Goal: Task Accomplishment & Management: Use online tool/utility

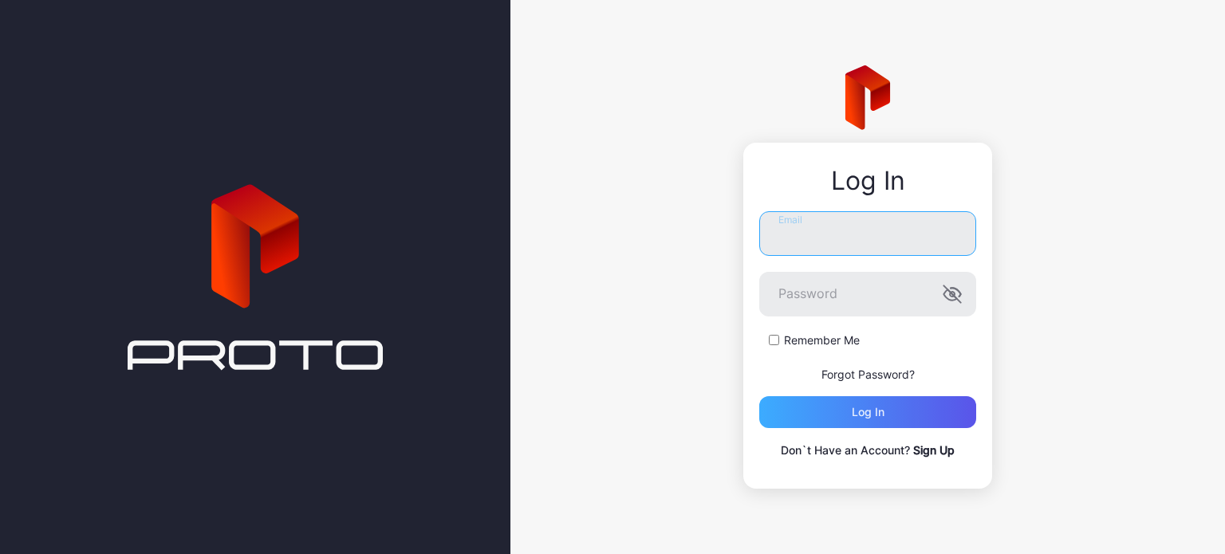
type input "**********"
click at [789, 406] on div "Log in" at bounding box center [867, 412] width 217 height 32
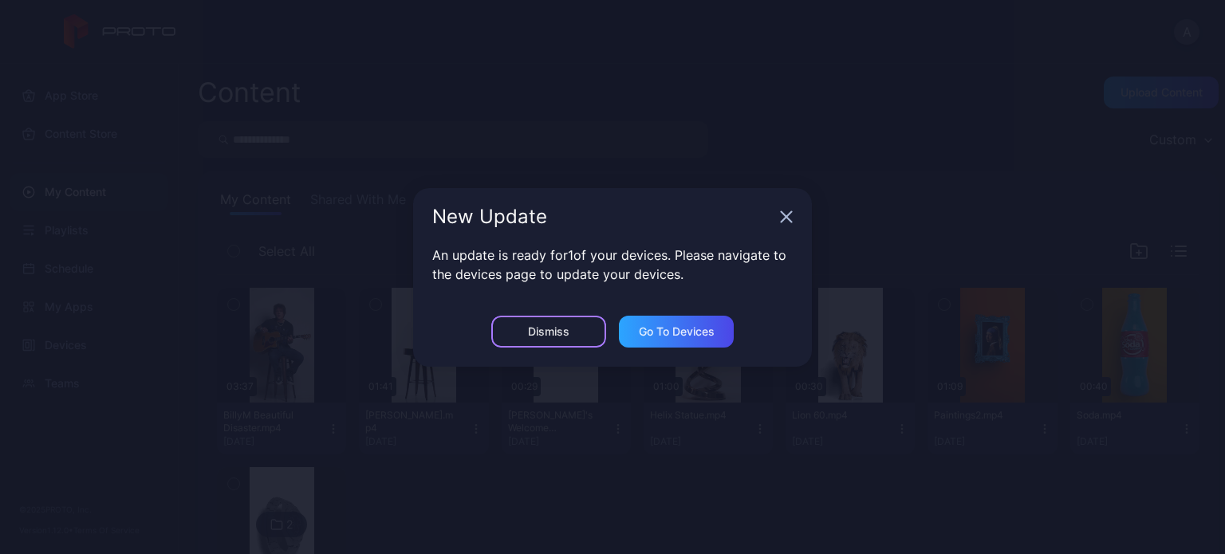
click at [566, 332] on div "Dismiss" at bounding box center [548, 331] width 41 height 13
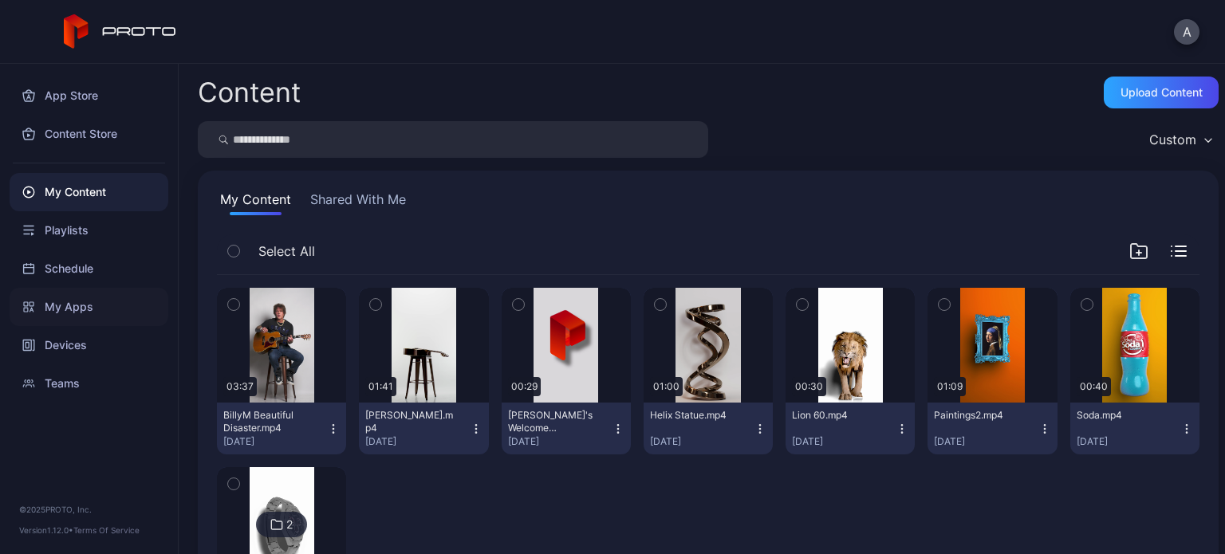
click at [105, 317] on div "My Apps" at bounding box center [89, 307] width 159 height 38
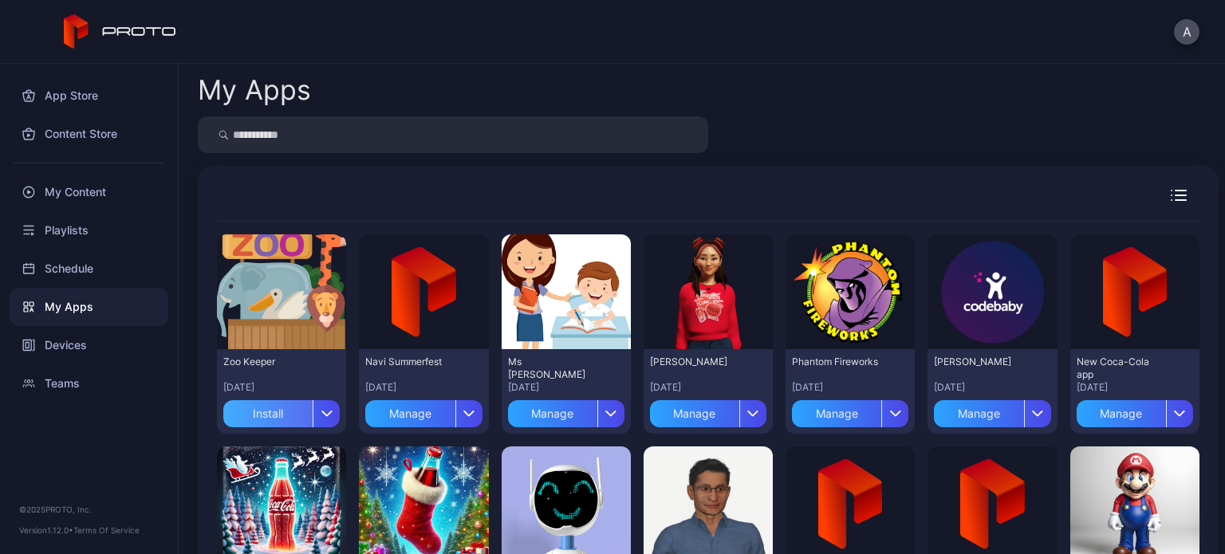
click at [300, 404] on div "Install" at bounding box center [267, 413] width 89 height 27
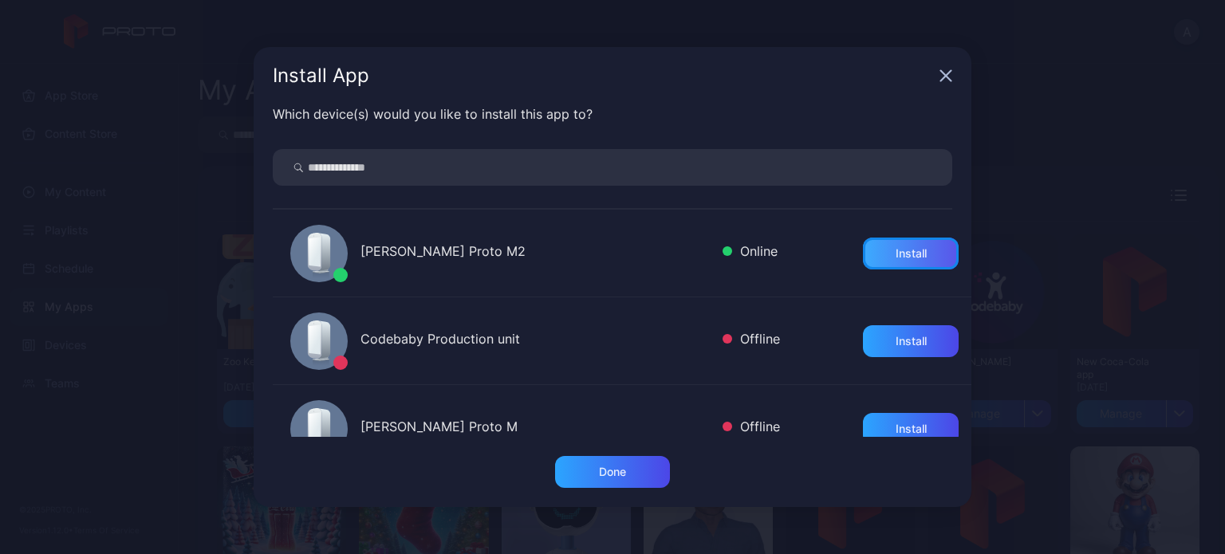
click at [887, 261] on div "Install" at bounding box center [911, 254] width 96 height 32
click at [883, 353] on div "Install" at bounding box center [911, 341] width 96 height 32
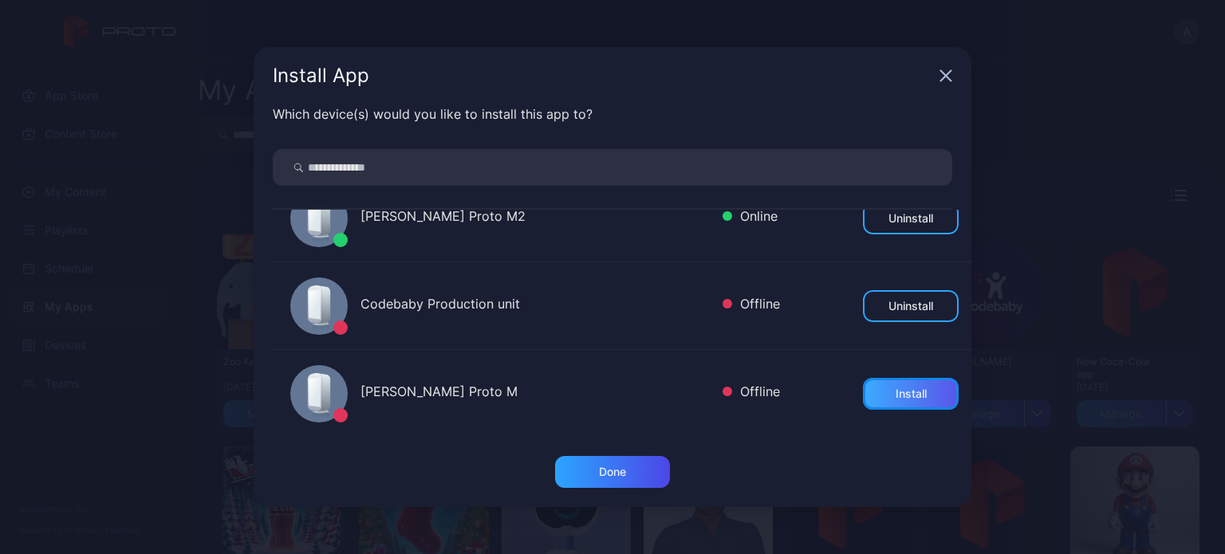
click at [895, 391] on div "Install" at bounding box center [910, 394] width 31 height 13
click at [619, 468] on div "Done" at bounding box center [612, 472] width 27 height 13
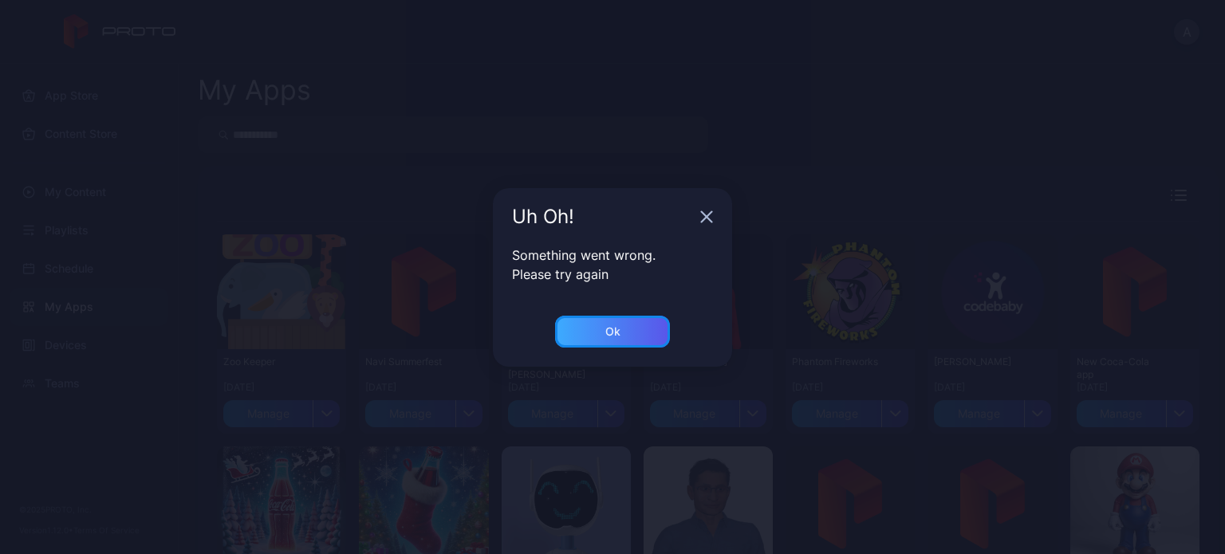
click at [638, 339] on div "Ok" at bounding box center [612, 332] width 115 height 32
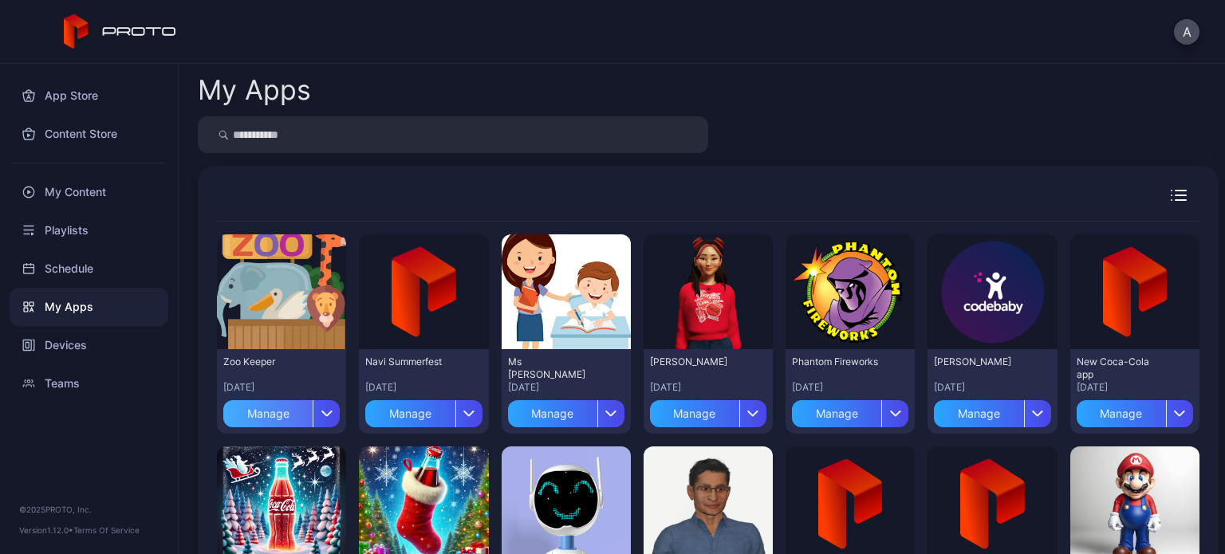
click at [277, 416] on div "Manage" at bounding box center [267, 413] width 89 height 27
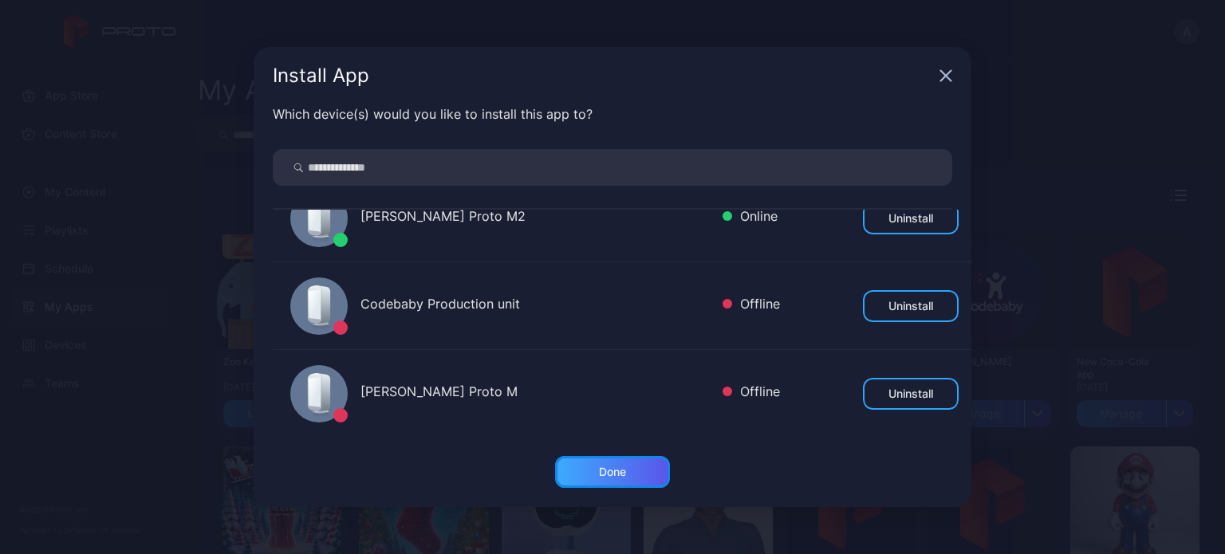
click at [619, 466] on div "Done" at bounding box center [612, 472] width 27 height 13
